Goal: Information Seeking & Learning: Find specific fact

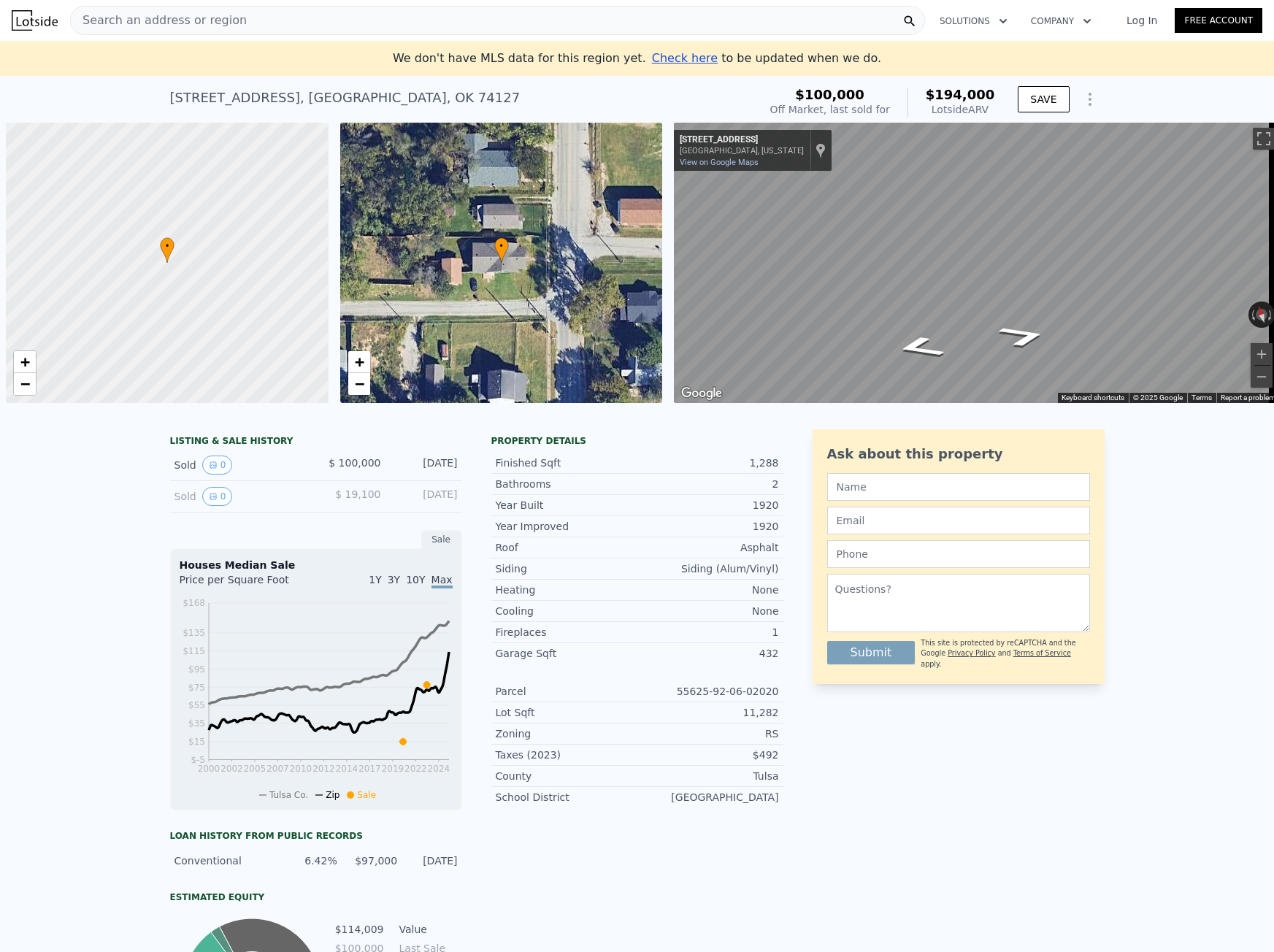
scroll to position [0, 5]
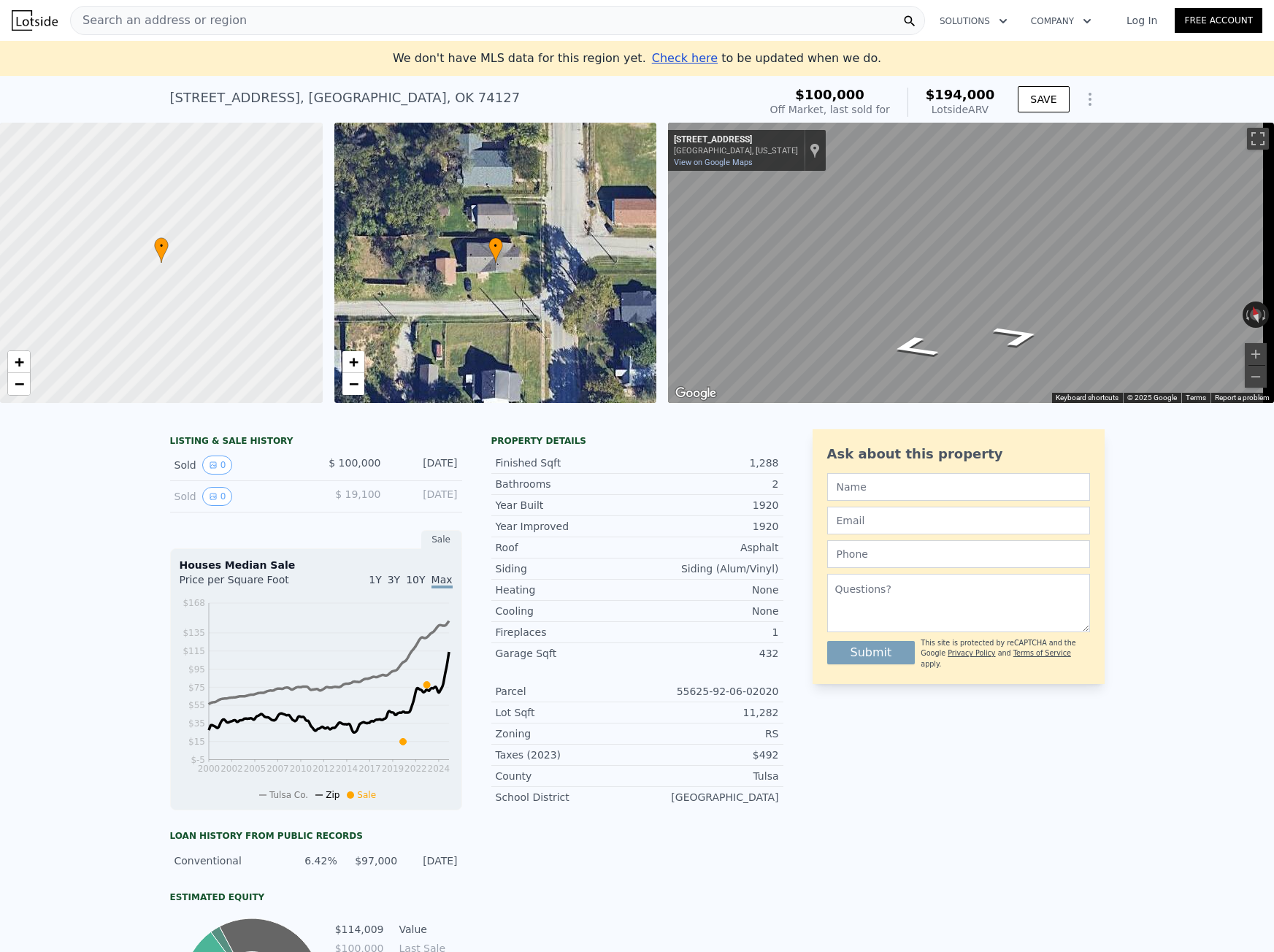
click at [211, 29] on div "Search an address or region" at bounding box center [158, 20] width 176 height 27
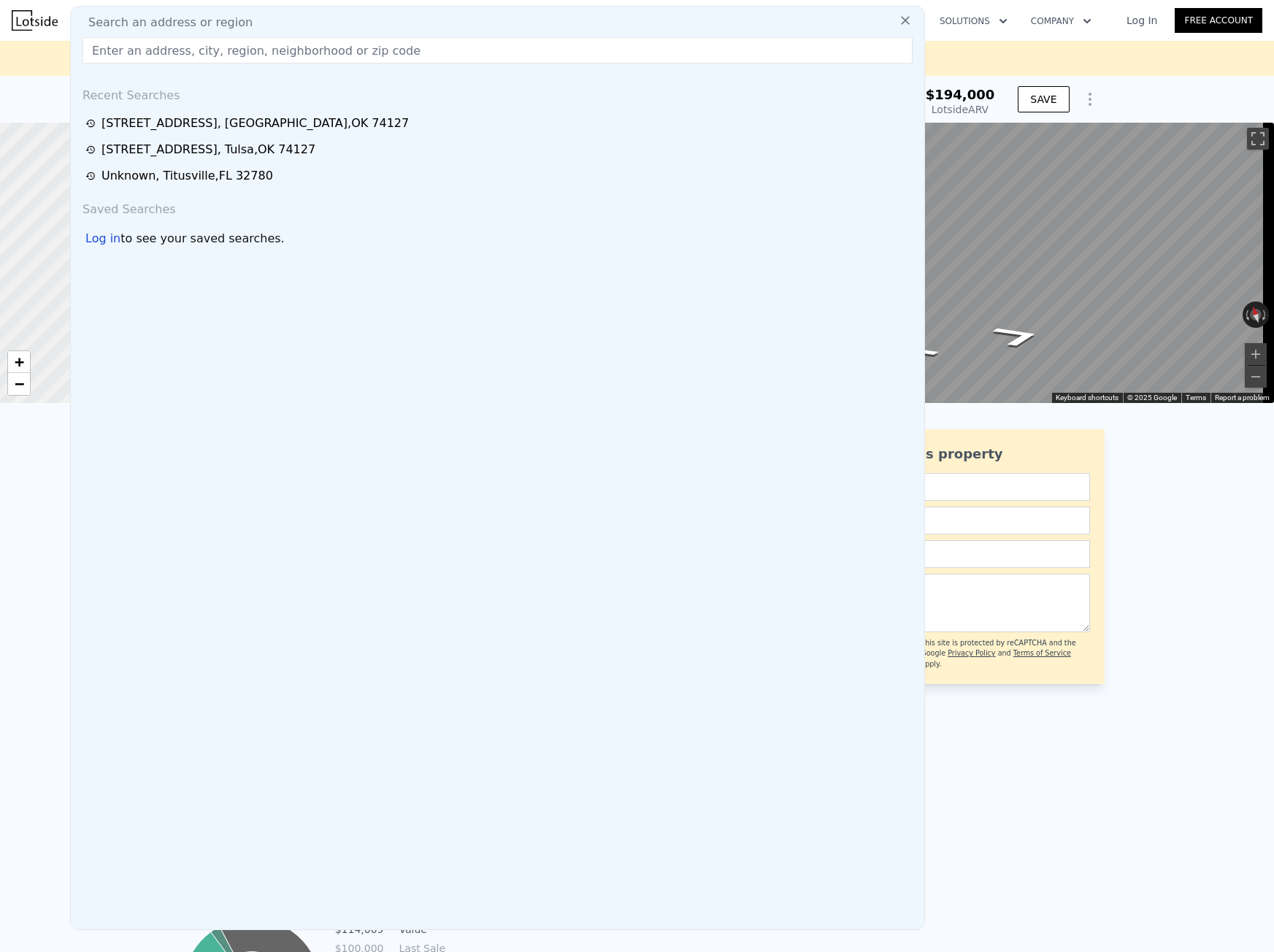
click at [193, 51] on input "text" at bounding box center [497, 50] width 830 height 27
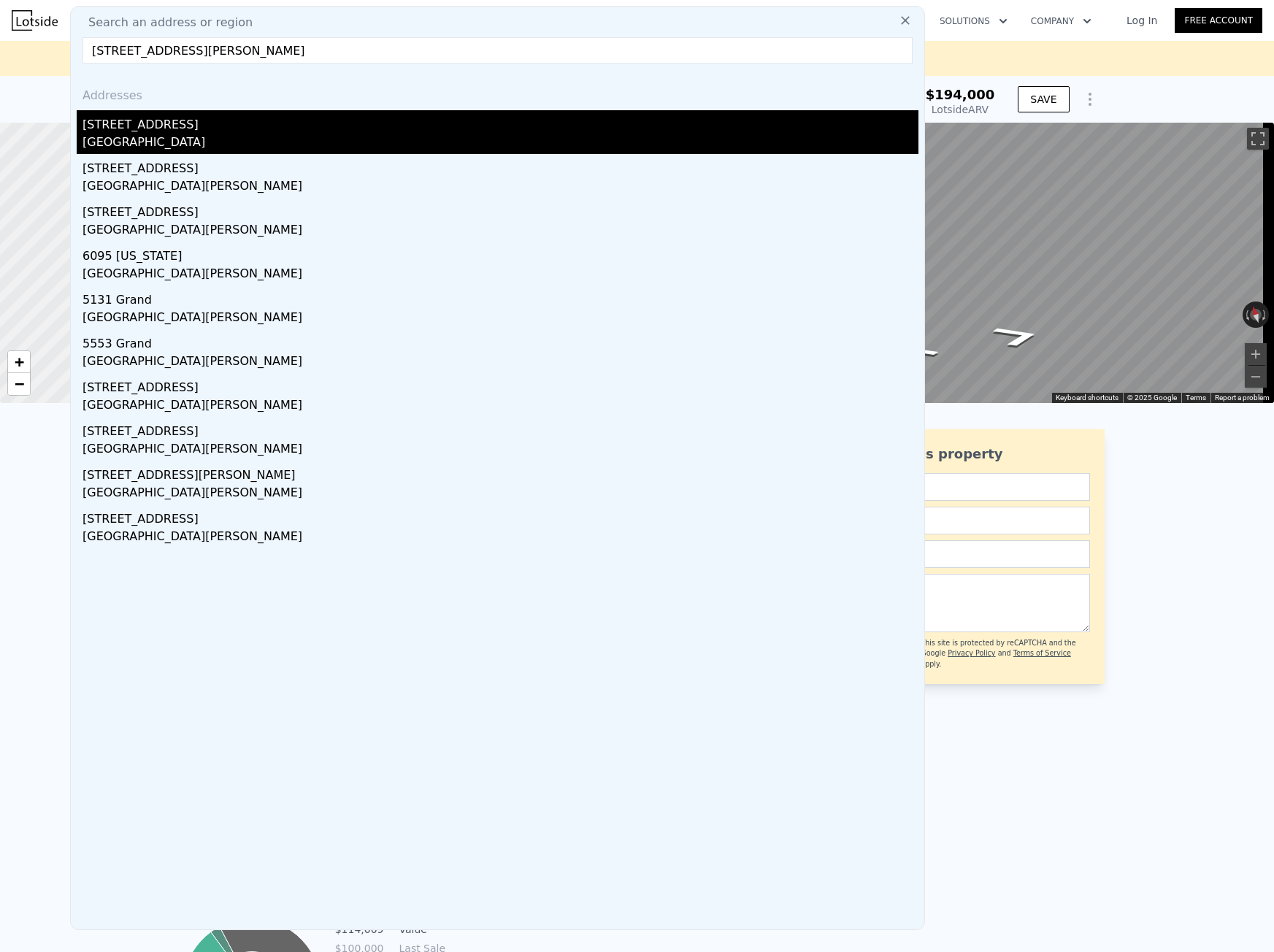
type input "[STREET_ADDRESS][PERSON_NAME]"
click at [186, 121] on div "[STREET_ADDRESS]" at bounding box center [500, 122] width 836 height 24
